Goal: Task Accomplishment & Management: Use online tool/utility

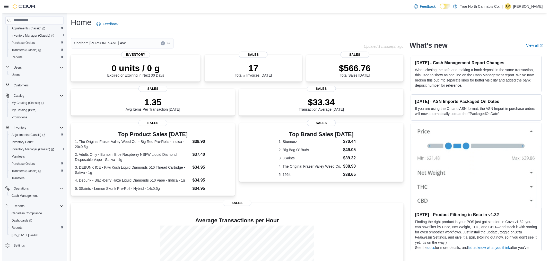
scroll to position [14, 0]
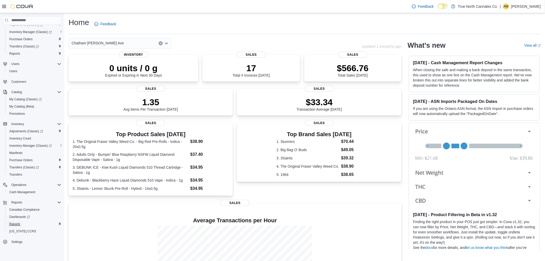
click at [19, 224] on span "Reports" at bounding box center [14, 224] width 11 height 4
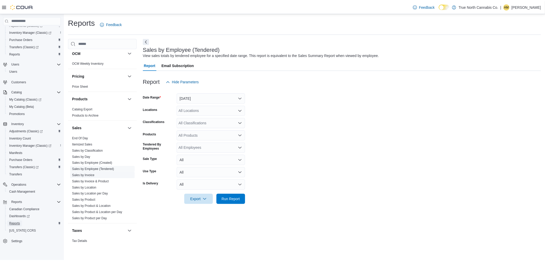
scroll to position [301, 0]
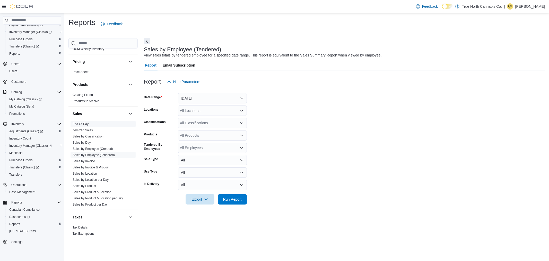
click at [81, 123] on link "End Of Day" at bounding box center [81, 124] width 16 height 4
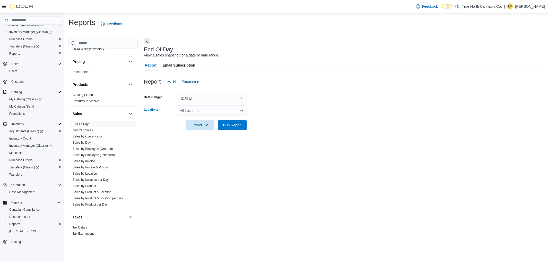
click at [223, 111] on div "All Locations" at bounding box center [212, 110] width 69 height 10
type input "****"
click at [211, 125] on span "Chatham - [STREET_ADDRESS]" at bounding box center [216, 126] width 54 height 5
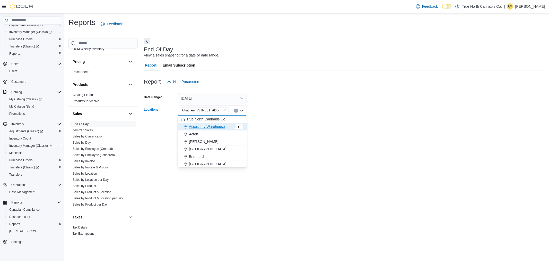
click at [299, 131] on div at bounding box center [344, 133] width 401 height 6
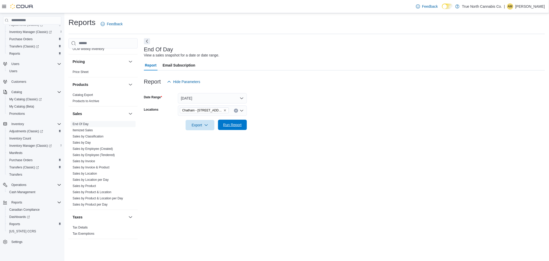
click at [235, 124] on span "Run Report" at bounding box center [232, 124] width 19 height 5
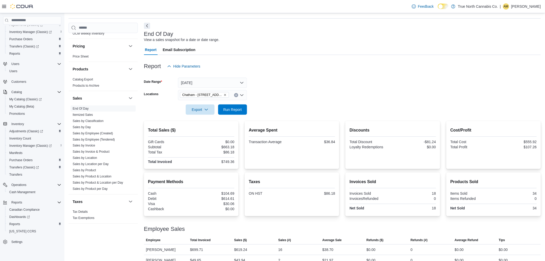
scroll to position [24, 0]
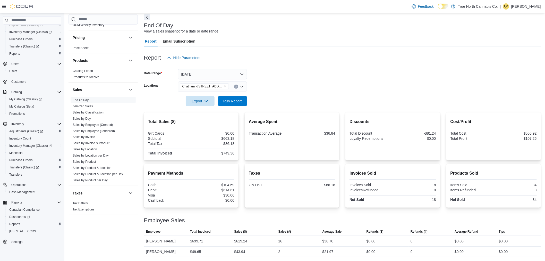
click at [245, 180] on div "Taxes ON HST $86.18" at bounding box center [292, 186] width 95 height 44
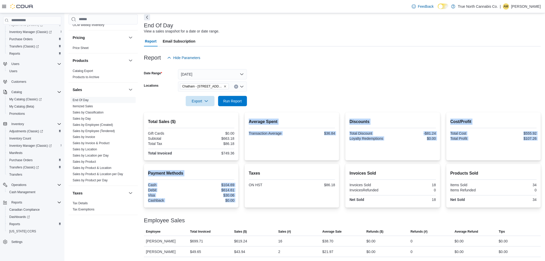
drag, startPoint x: 242, startPoint y: 160, endPoint x: 251, endPoint y: 176, distance: 18.2
click at [251, 176] on div "Total Sales ($) Gift Cards $0.00 Subtotal $663.18 Total Tax $86.18 Total Invoic…" at bounding box center [342, 184] width 397 height 144
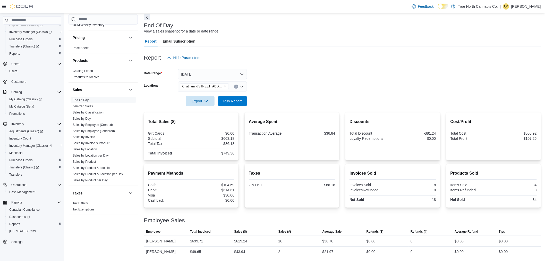
click at [309, 218] on div "Employee Sales" at bounding box center [342, 220] width 397 height 6
click at [297, 70] on form "Date Range [DATE] Locations [GEOGRAPHIC_DATA] - [STREET_ADDRESS] Export Run Rep…" at bounding box center [342, 84] width 397 height 43
click at [303, 86] on form "Date Range [DATE] Locations [GEOGRAPHIC_DATA] - [STREET_ADDRESS] Export Run Rep…" at bounding box center [342, 84] width 397 height 43
click at [266, 226] on div at bounding box center [342, 225] width 397 height 4
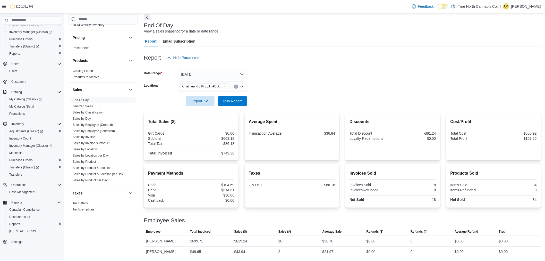
click at [266, 226] on div at bounding box center [342, 225] width 397 height 4
